Goal: Check status: Check status

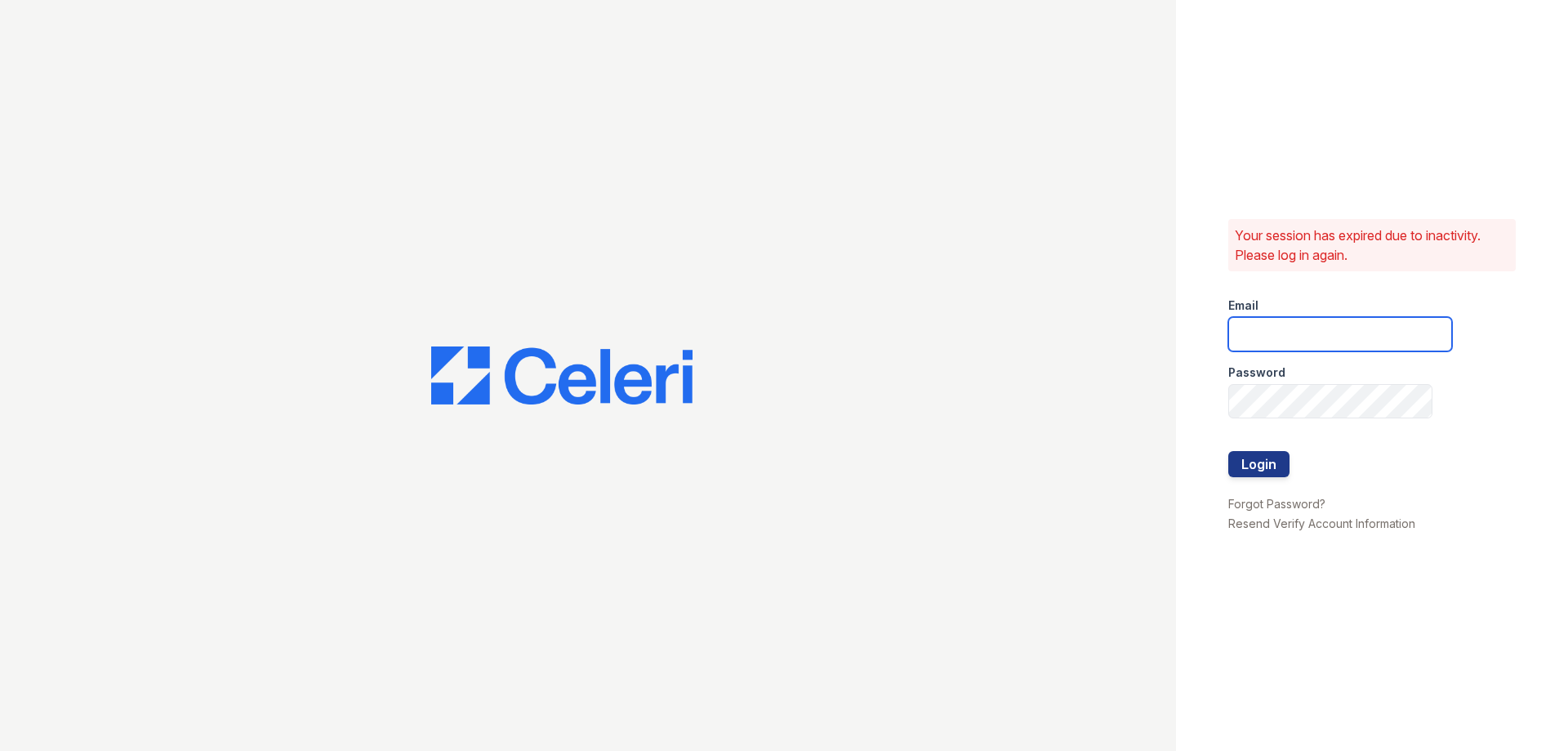
click at [1287, 340] on input "email" at bounding box center [1339, 335] width 224 height 34
type input "jennifer.clemente@greystar.com"
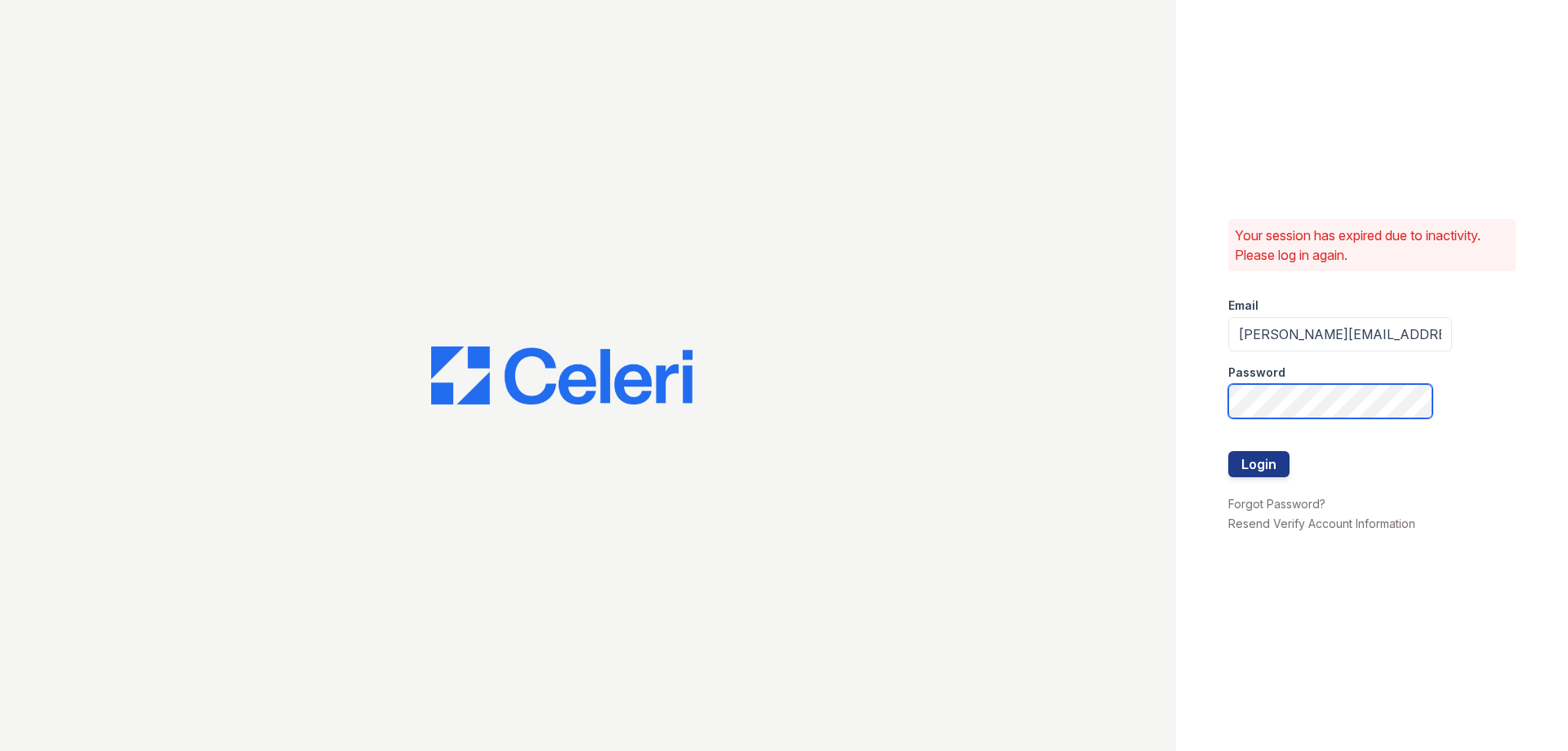
click at [1228, 451] on button "Login" at bounding box center [1258, 463] width 61 height 26
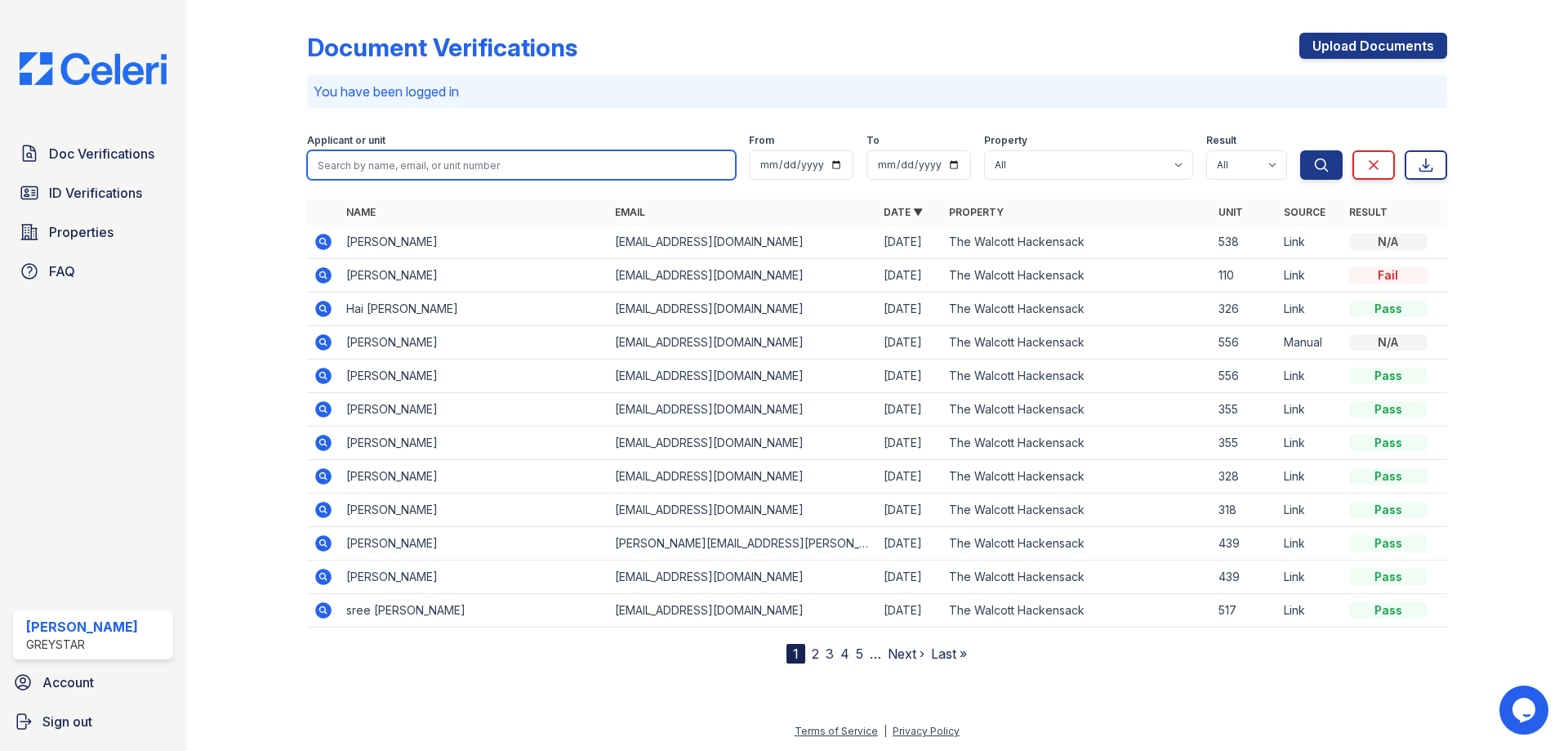
drag, startPoint x: 452, startPoint y: 171, endPoint x: 450, endPoint y: 162, distance: 9.2
click at [452, 171] on input "search" at bounding box center [521, 165] width 429 height 30
type input "jillian"
click at [1300, 151] on button "Search" at bounding box center [1321, 165] width 43 height 30
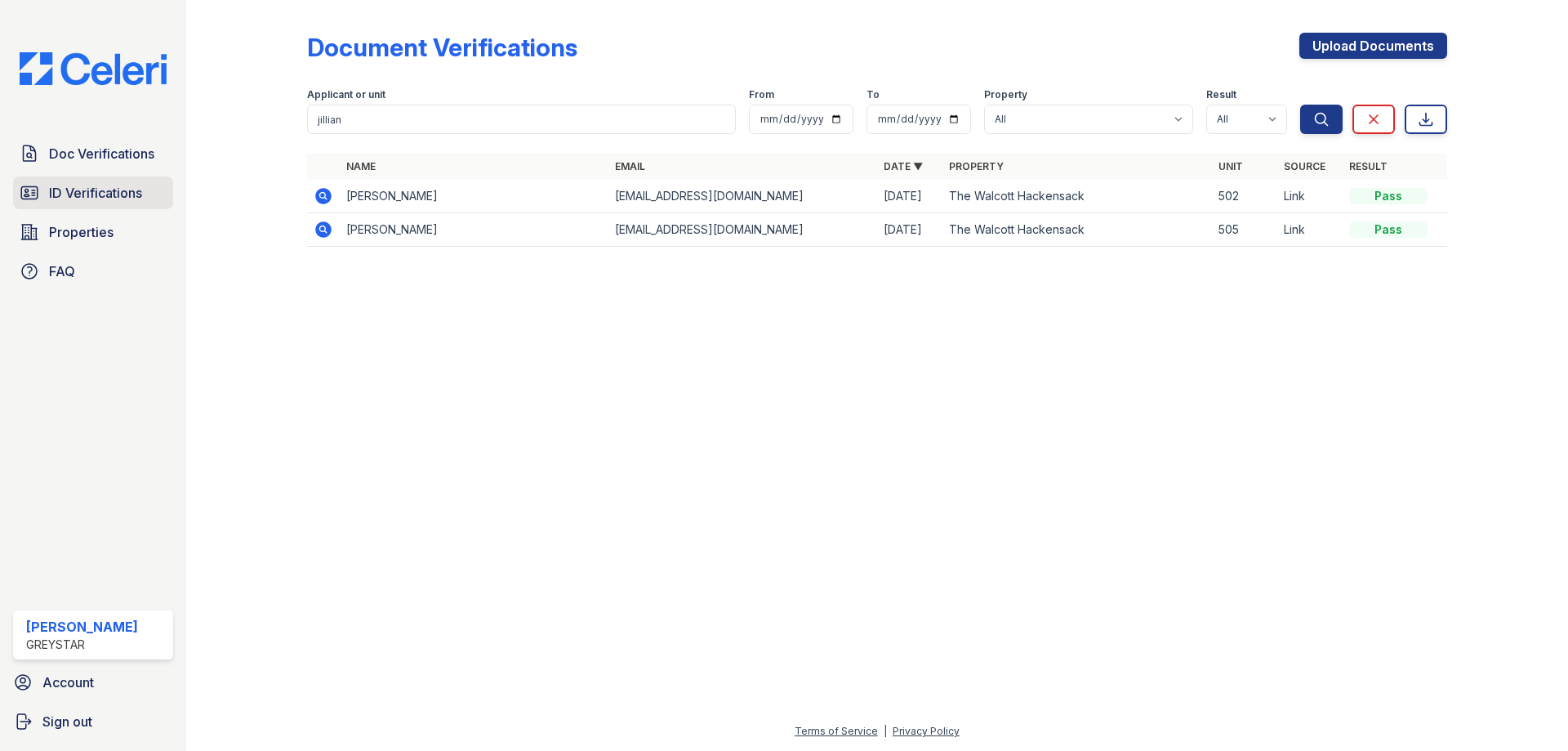
click at [73, 198] on span "ID Verifications" at bounding box center [95, 193] width 93 height 20
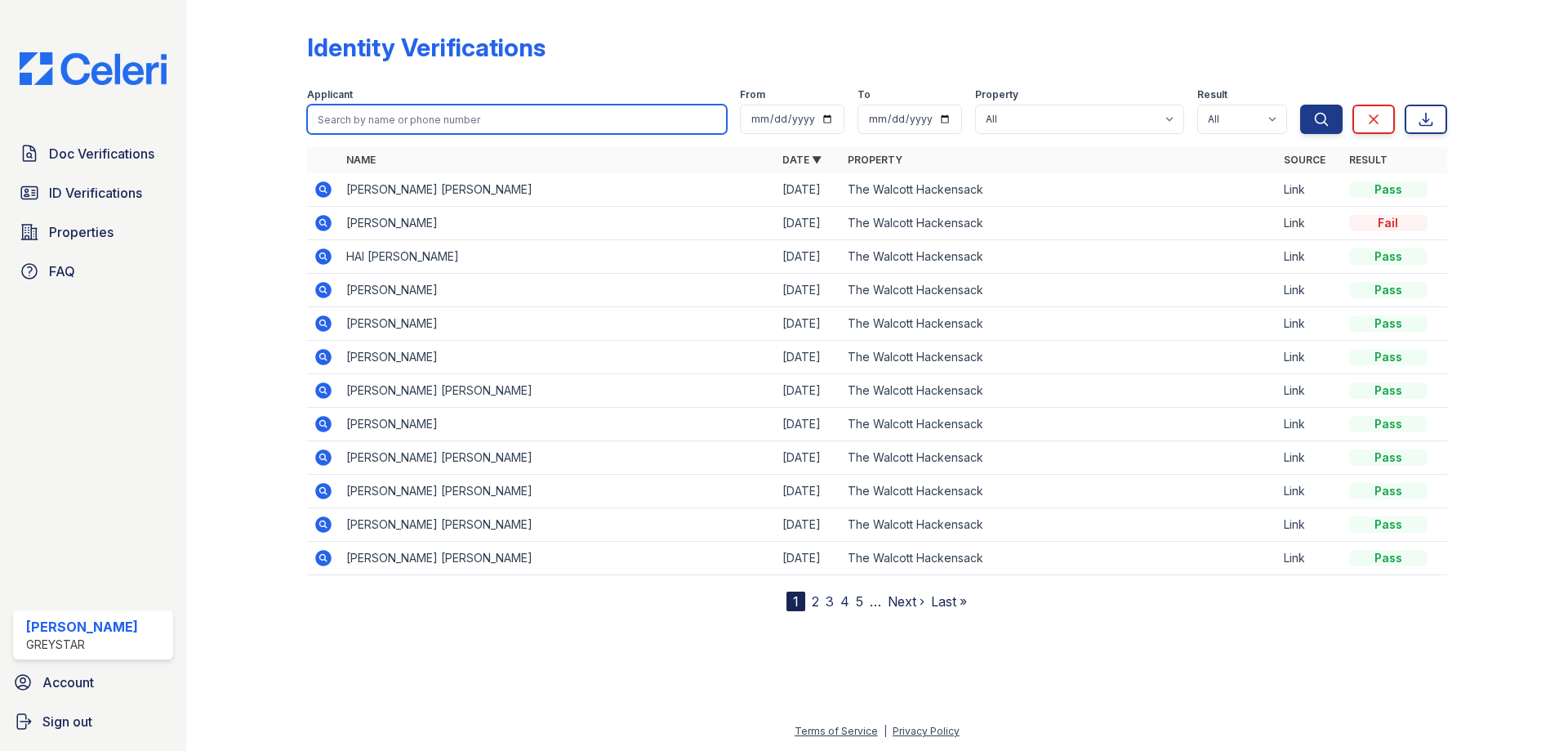
click at [381, 112] on input "search" at bounding box center [516, 119] width 420 height 30
type input "flowers"
click at [1300, 105] on button "Search" at bounding box center [1321, 119] width 43 height 30
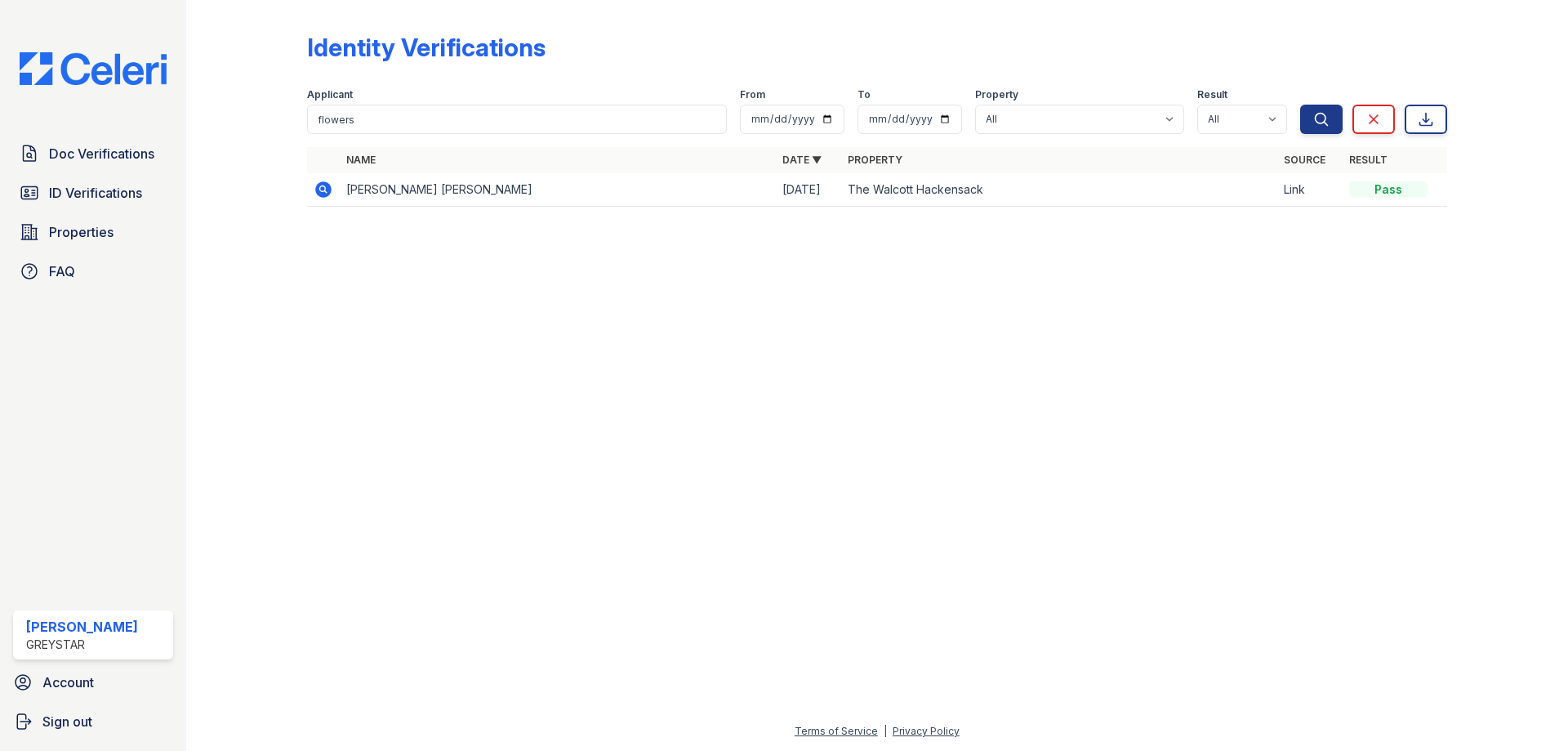
click at [323, 186] on icon at bounding box center [323, 190] width 20 height 20
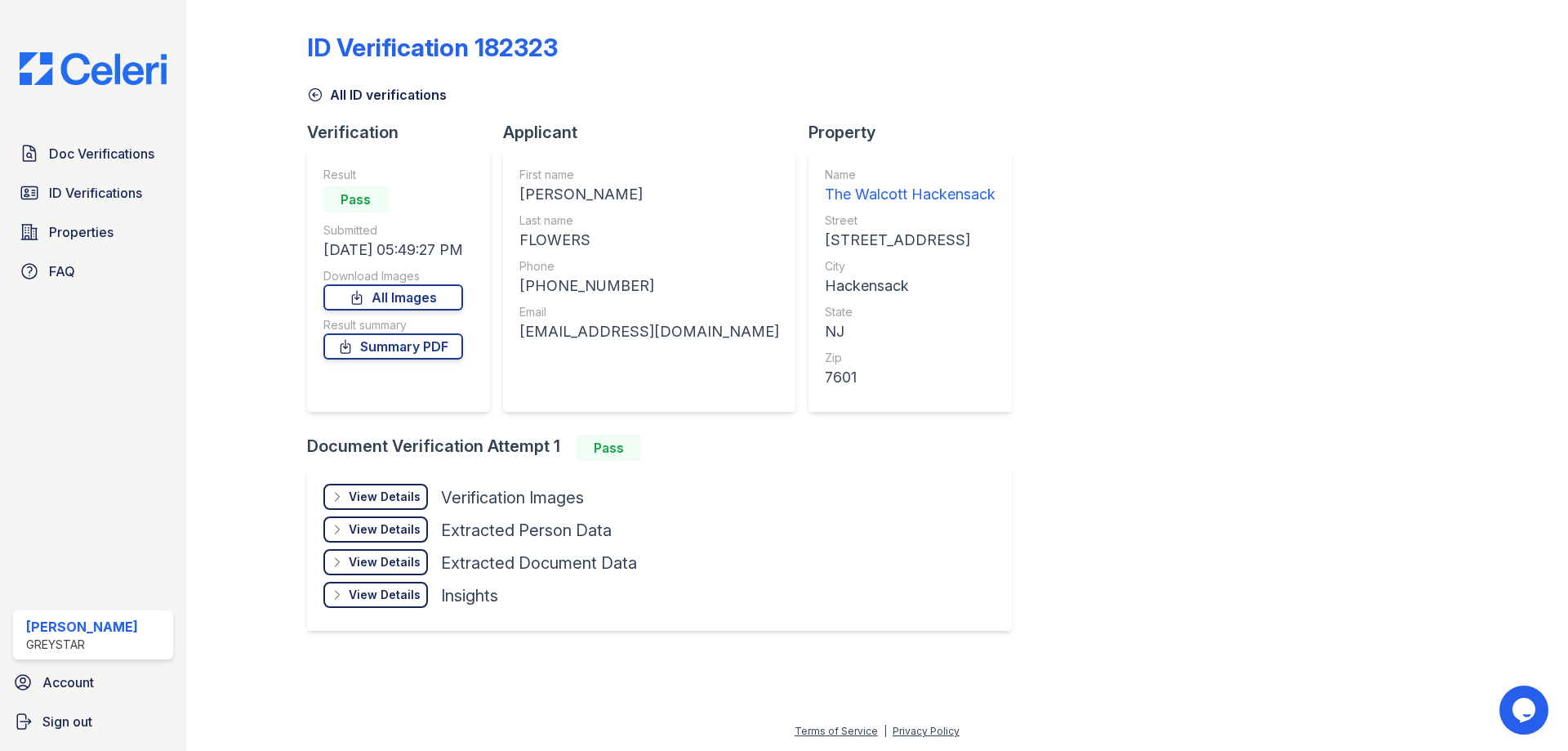
click at [409, 492] on div "View Details" at bounding box center [384, 497] width 71 height 16
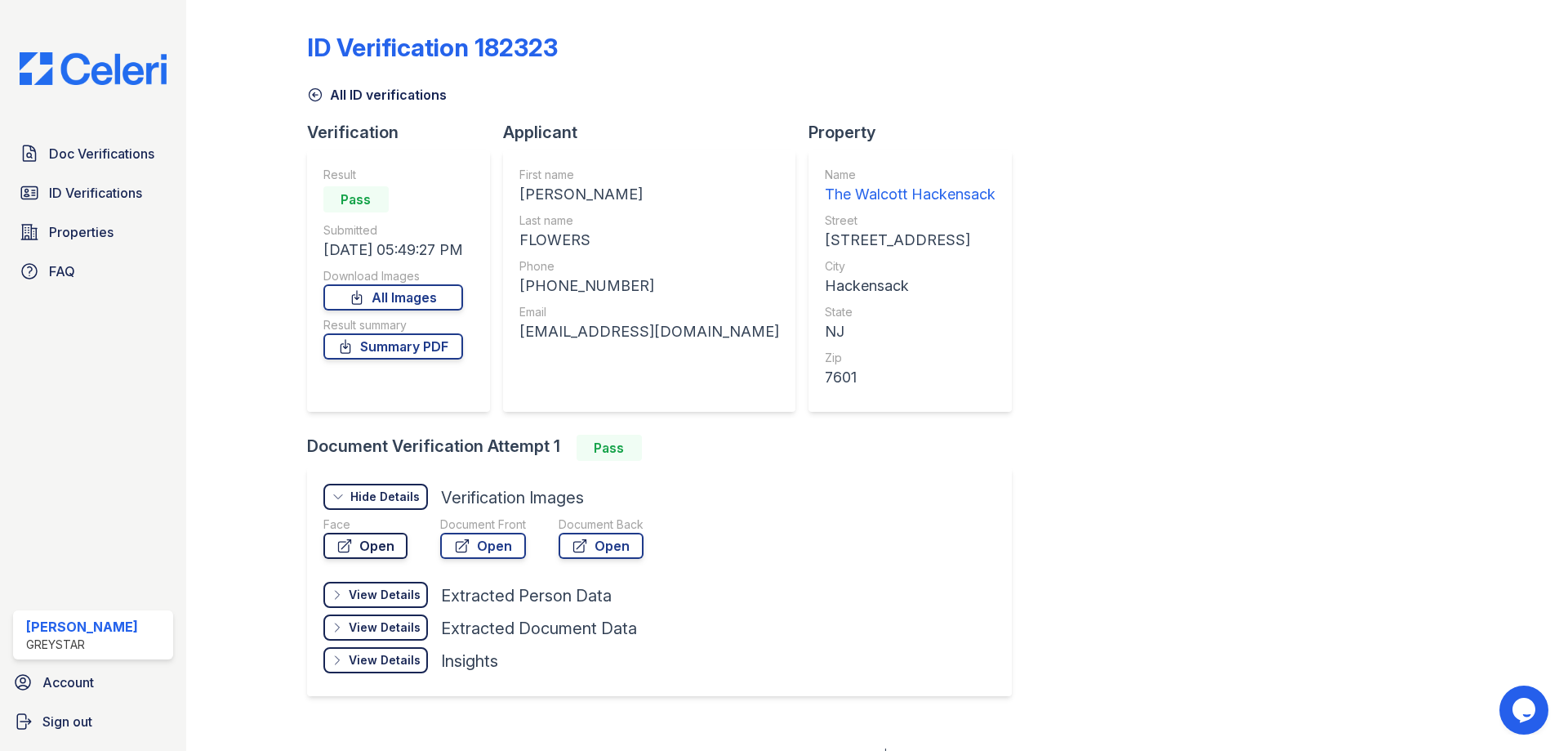
click at [380, 558] on link "Open" at bounding box center [365, 545] width 84 height 26
